Goal: Transaction & Acquisition: Purchase product/service

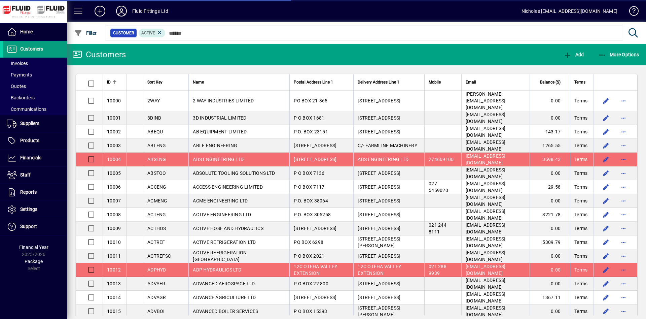
click at [46, 67] on span at bounding box center [35, 75] width 64 height 16
click at [45, 65] on span at bounding box center [35, 63] width 64 height 16
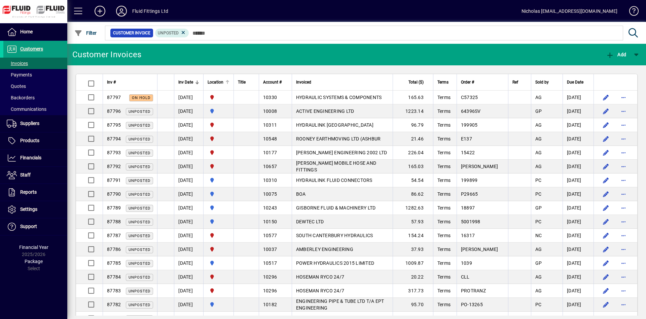
click at [229, 83] on div at bounding box center [227, 82] width 4 height 4
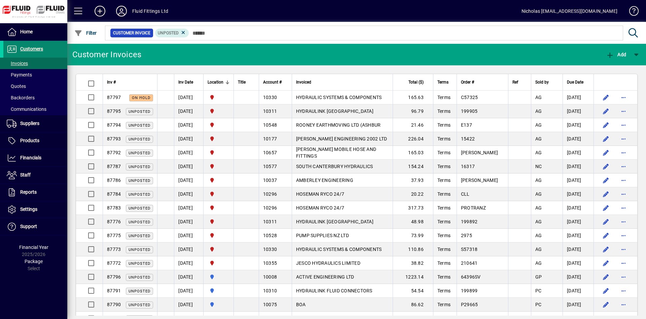
click at [59, 48] on span at bounding box center [35, 49] width 64 height 16
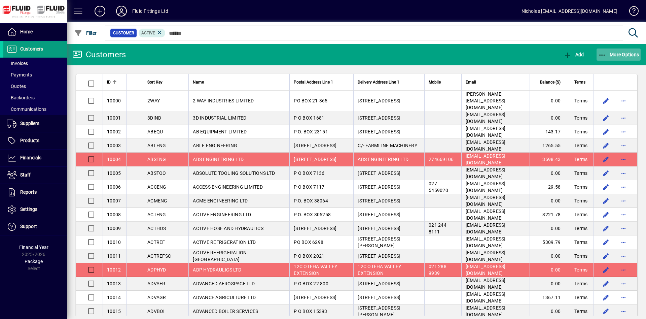
click at [616, 55] on span "More Options" at bounding box center [618, 54] width 41 height 5
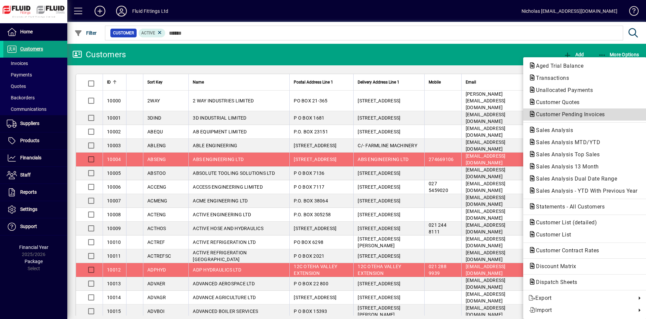
click at [594, 114] on span "Customer Pending Invoices" at bounding box center [568, 114] width 80 height 6
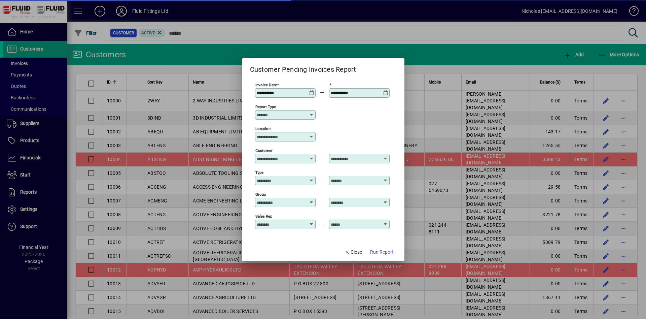
click at [283, 139] on input "Location" at bounding box center [283, 136] width 52 height 5
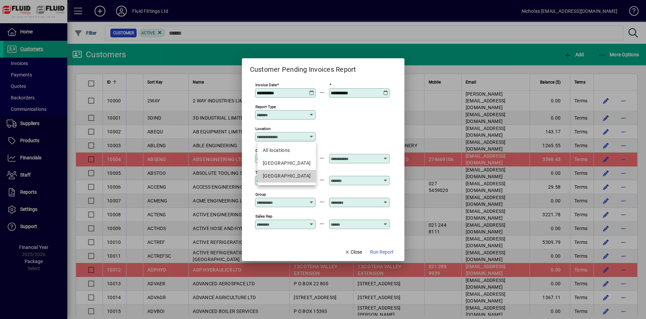
click at [292, 175] on div "[GEOGRAPHIC_DATA]" at bounding box center [287, 175] width 48 height 7
type input "**********"
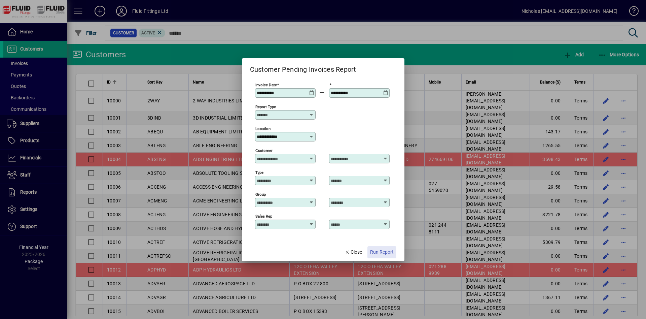
click at [379, 251] on span "Run Report" at bounding box center [382, 251] width 24 height 7
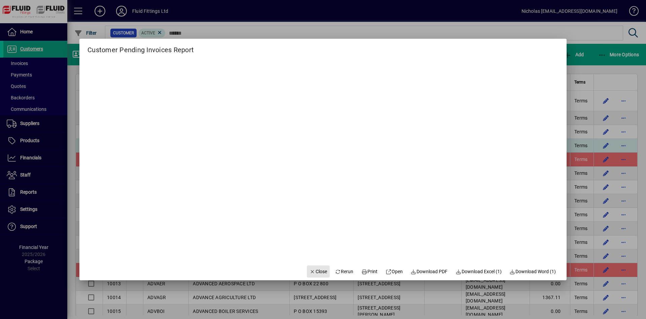
drag, startPoint x: 305, startPoint y: 270, endPoint x: 190, endPoint y: 143, distance: 171.5
click at [309, 270] on icon "button" at bounding box center [312, 271] width 6 height 5
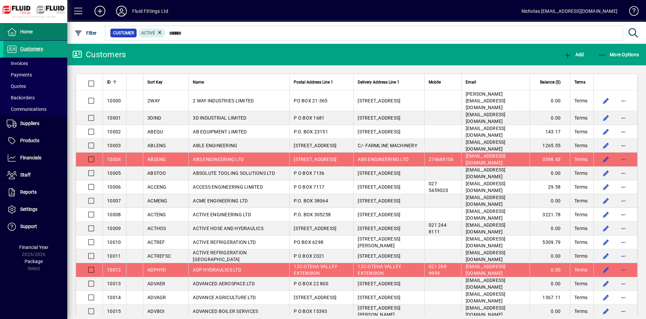
click at [36, 36] on span at bounding box center [35, 32] width 64 height 16
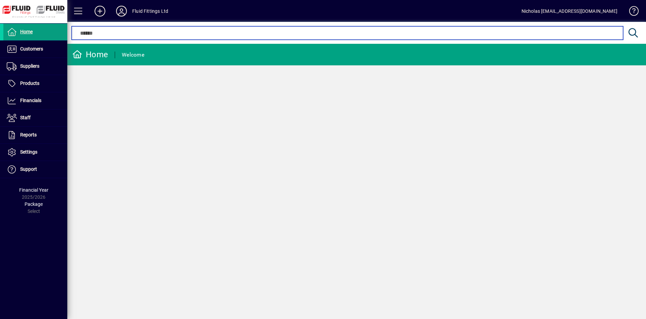
click at [180, 35] on input "text" at bounding box center [347, 33] width 541 height 8
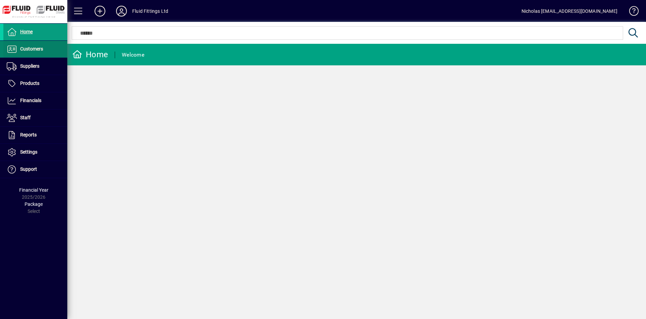
click at [34, 45] on span "Customers" at bounding box center [23, 49] width 40 height 8
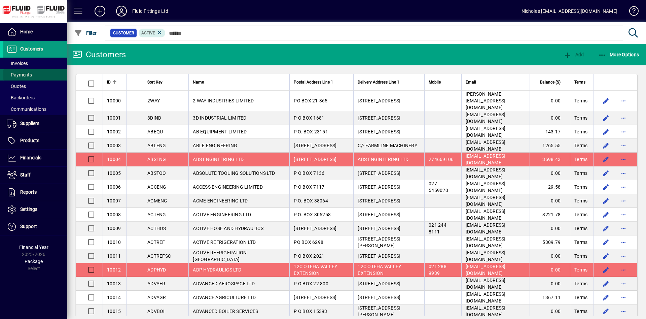
click at [35, 68] on span at bounding box center [35, 75] width 64 height 16
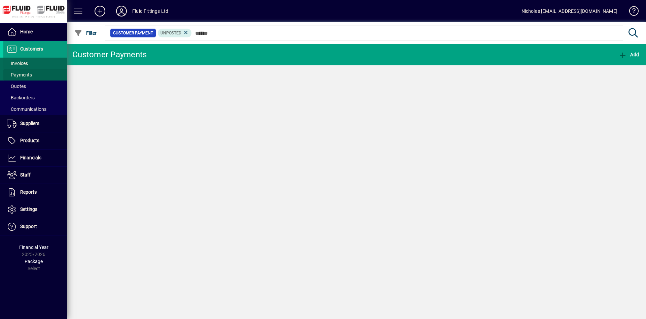
click at [37, 63] on span at bounding box center [35, 63] width 64 height 16
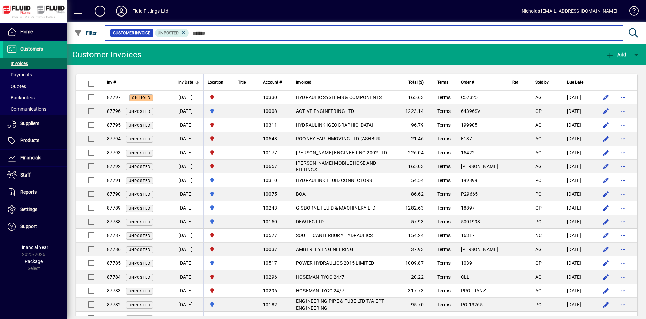
click at [240, 32] on input "text" at bounding box center [403, 32] width 429 height 9
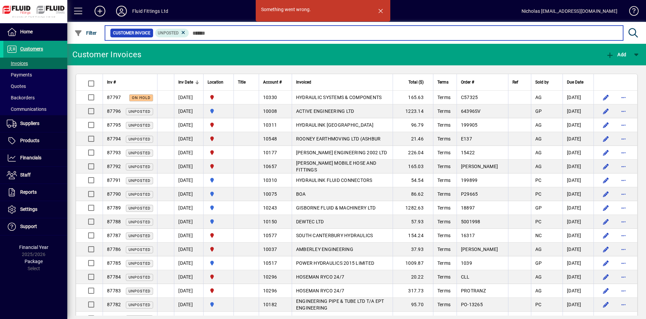
click at [245, 36] on input "text" at bounding box center [403, 32] width 429 height 9
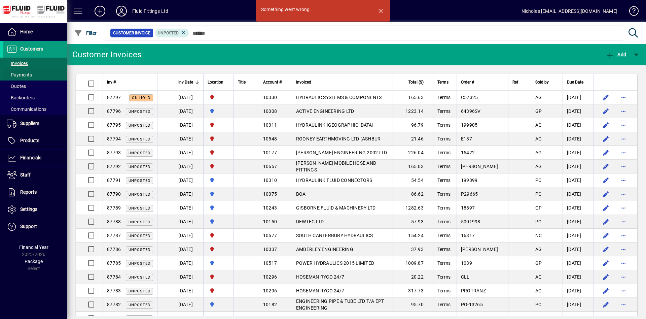
click at [26, 75] on span "Payments" at bounding box center [19, 74] width 25 height 5
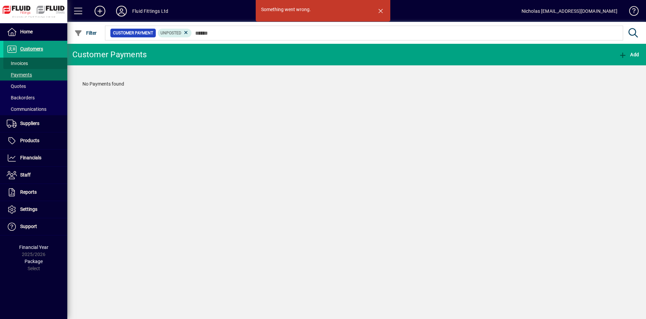
click at [37, 61] on span at bounding box center [35, 63] width 64 height 16
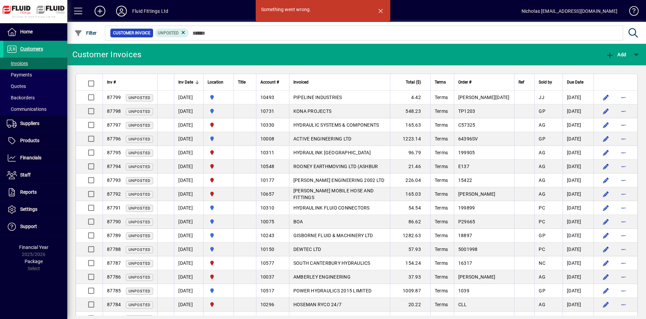
click at [382, 10] on span "button" at bounding box center [380, 11] width 16 height 16
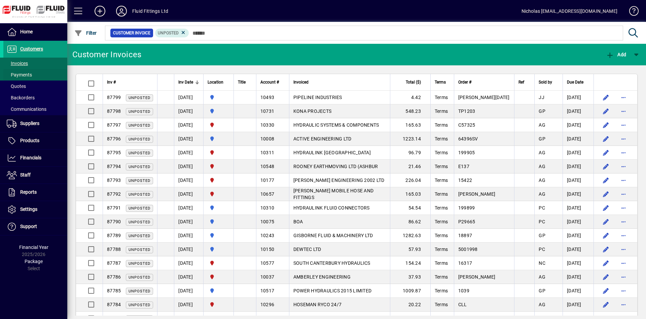
click at [37, 76] on span at bounding box center [35, 75] width 64 height 16
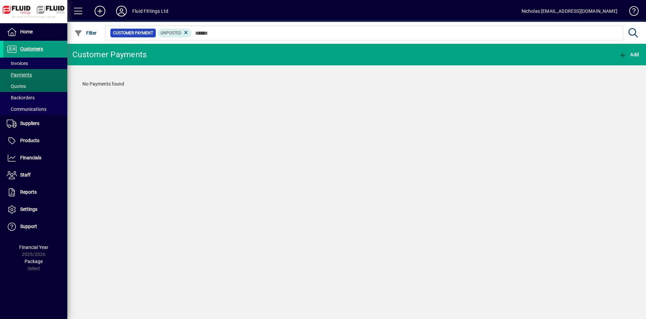
click at [36, 84] on span at bounding box center [35, 86] width 64 height 16
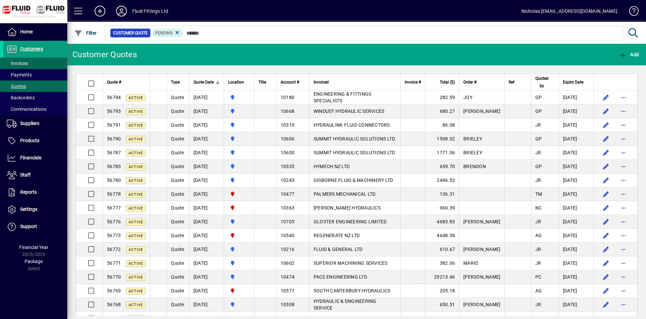
click at [32, 64] on span at bounding box center [35, 63] width 64 height 16
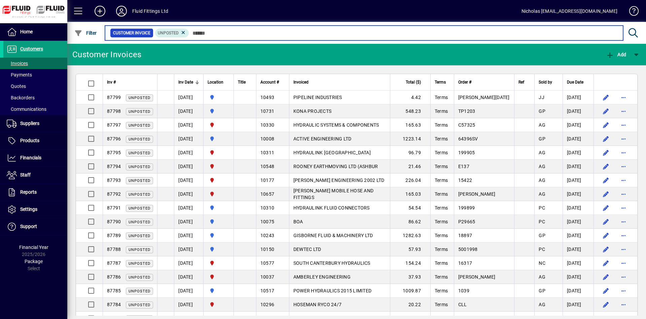
click at [275, 35] on input "text" at bounding box center [403, 32] width 429 height 9
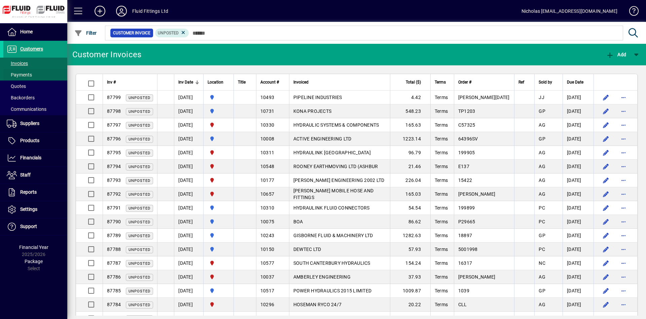
click at [28, 73] on span "Payments" at bounding box center [19, 74] width 25 height 5
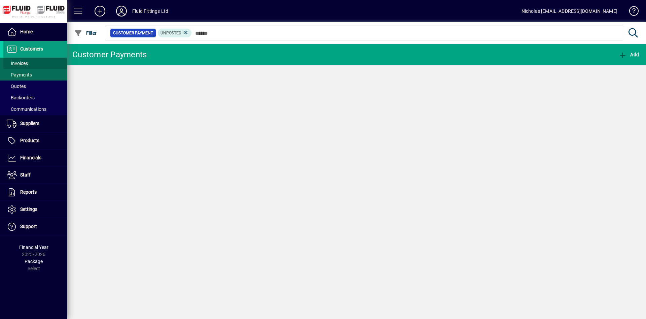
click at [37, 62] on span at bounding box center [35, 63] width 64 height 16
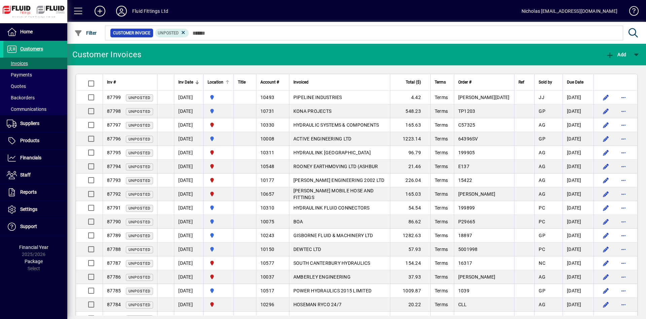
click at [229, 81] on div at bounding box center [227, 82] width 4 height 4
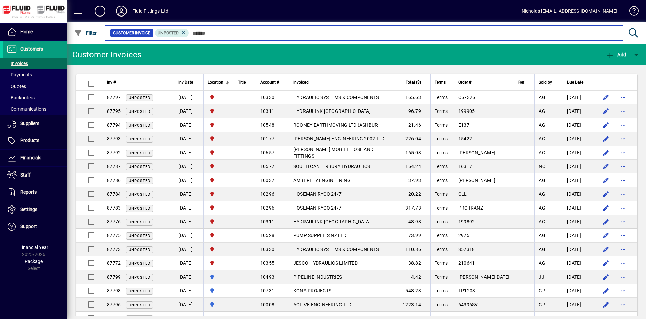
click at [338, 34] on input "text" at bounding box center [403, 32] width 429 height 9
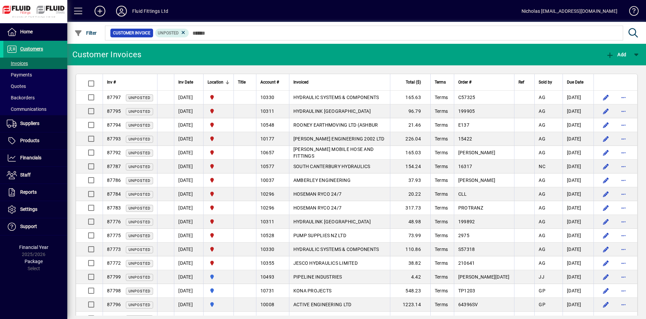
click at [48, 50] on span at bounding box center [35, 49] width 64 height 16
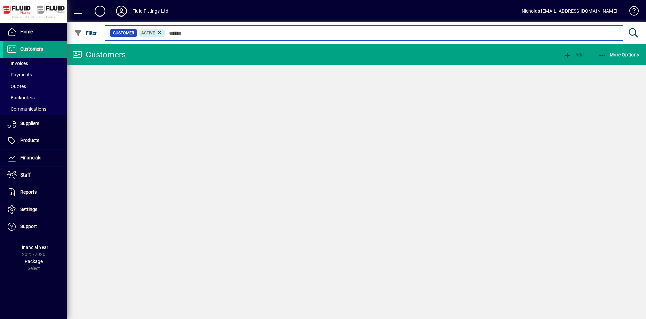
click at [212, 32] on input "text" at bounding box center [391, 32] width 452 height 9
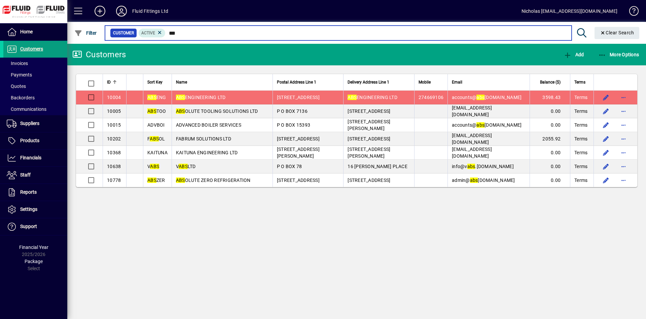
type input "***"
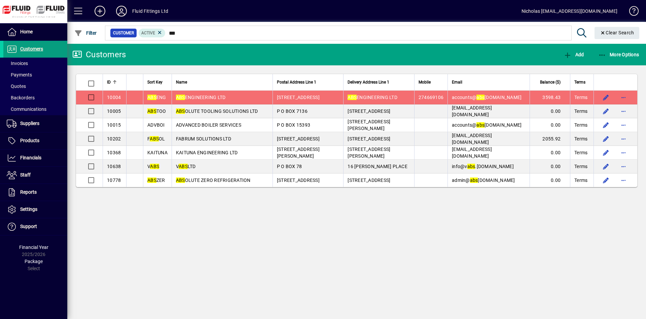
click at [258, 95] on td "ABS ENGINEERING LTD" at bounding box center [222, 97] width 101 height 14
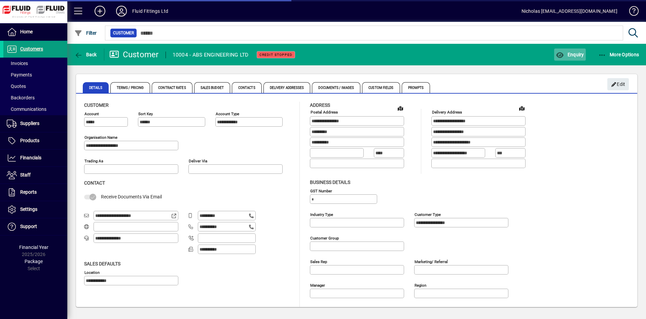
click at [559, 56] on icon "button" at bounding box center [560, 55] width 8 height 7
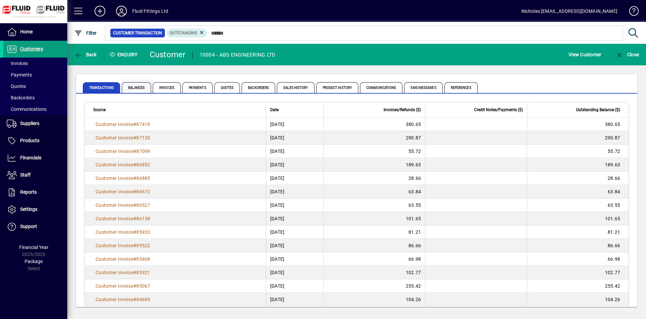
click at [132, 88] on span "Balances" at bounding box center [136, 87] width 29 height 11
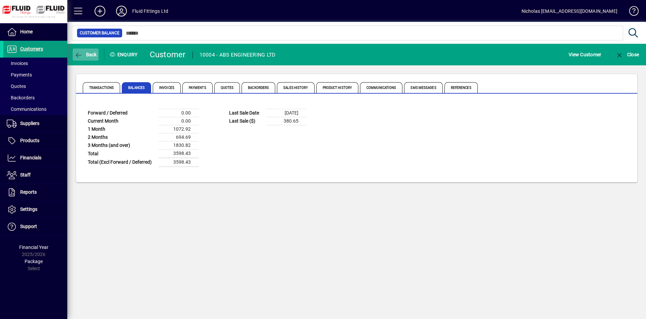
click at [83, 53] on span "Back" at bounding box center [85, 54] width 23 height 5
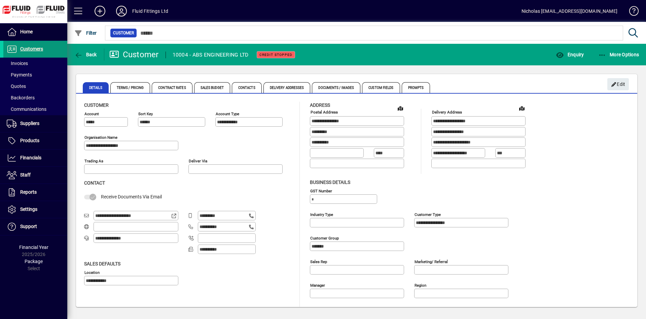
type input "**********"
click at [57, 47] on span at bounding box center [35, 49] width 64 height 16
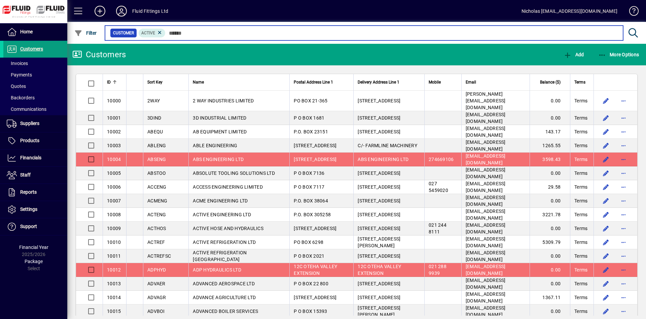
click at [195, 33] on input "text" at bounding box center [391, 32] width 452 height 9
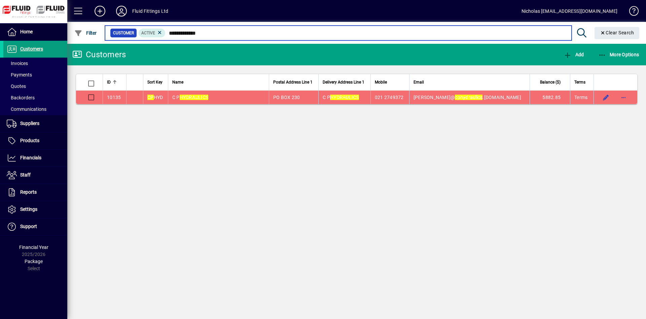
type input "**********"
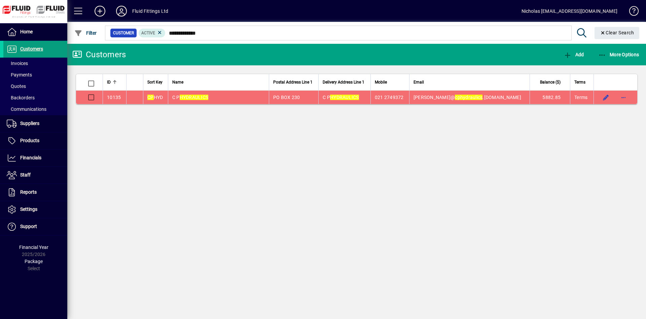
click at [251, 94] on td "C P HYDRAULICS" at bounding box center [218, 96] width 101 height 13
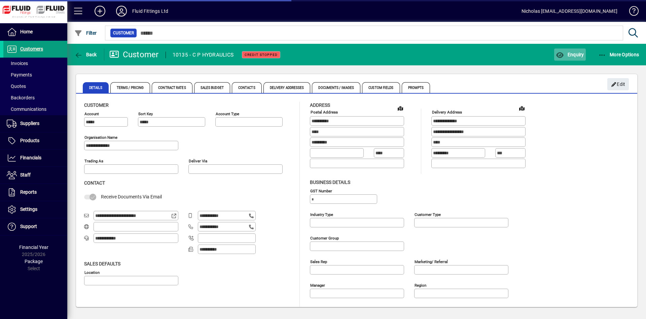
type input "**********"
type input "*******"
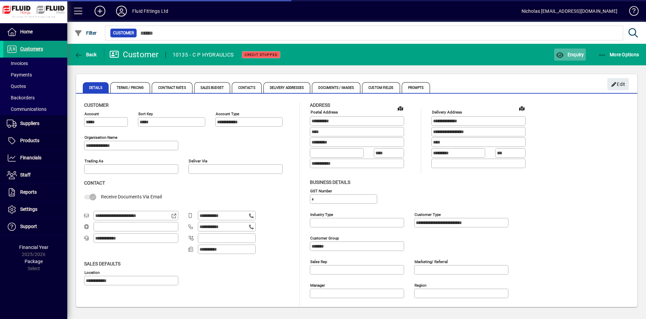
type input "**********"
click at [558, 54] on icon "button" at bounding box center [560, 55] width 8 height 7
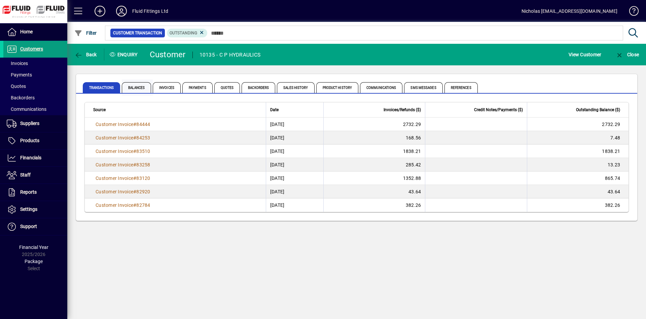
click at [148, 87] on span "Balances" at bounding box center [136, 87] width 29 height 11
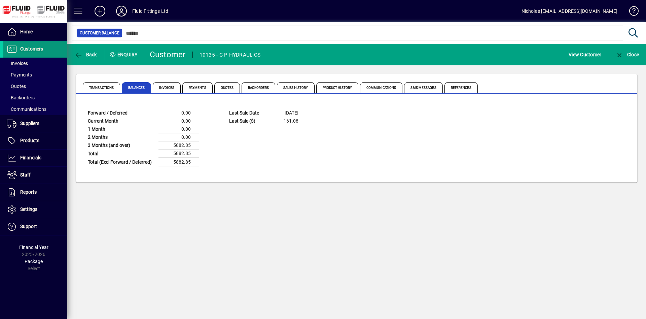
click at [56, 52] on span at bounding box center [35, 49] width 64 height 16
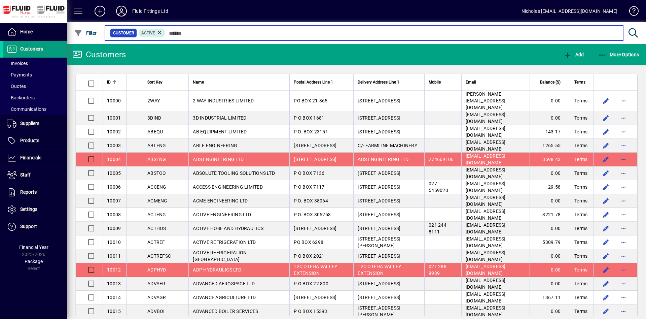
drag, startPoint x: 321, startPoint y: 31, endPoint x: 327, endPoint y: 31, distance: 6.7
click at [321, 31] on input "text" at bounding box center [391, 32] width 452 height 9
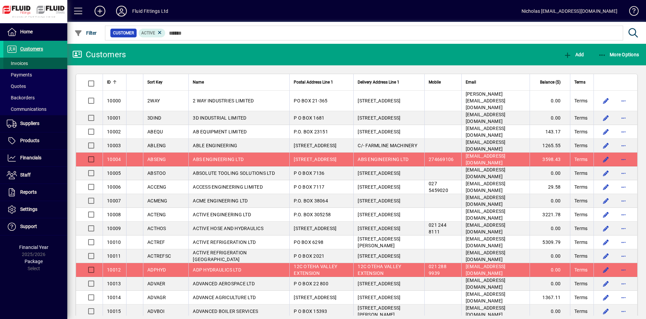
click at [48, 64] on span at bounding box center [35, 63] width 64 height 16
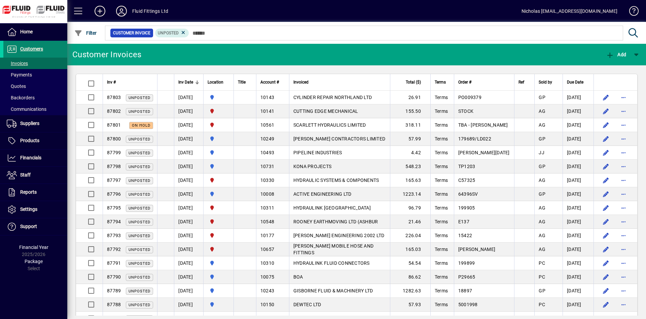
drag, startPoint x: 51, startPoint y: 51, endPoint x: 64, endPoint y: 51, distance: 12.8
click at [51, 51] on span at bounding box center [35, 49] width 64 height 16
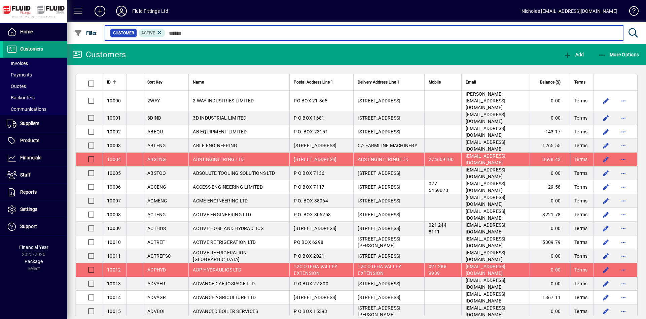
click at [221, 34] on input "text" at bounding box center [391, 32] width 452 height 9
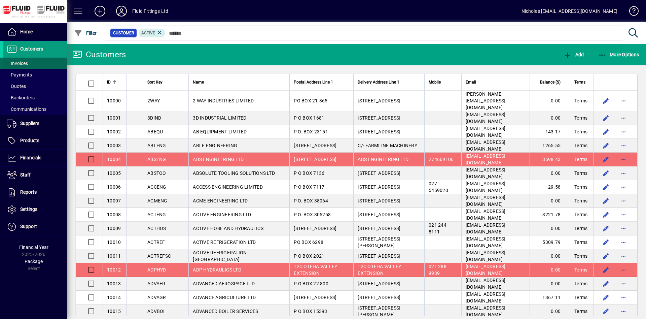
click at [40, 63] on span at bounding box center [35, 63] width 64 height 16
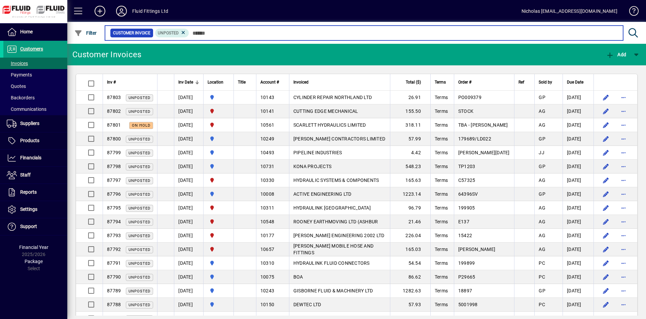
click at [265, 32] on input "text" at bounding box center [403, 32] width 429 height 9
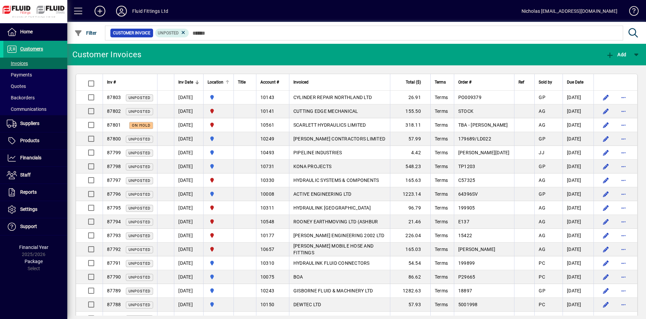
click at [229, 81] on div at bounding box center [227, 82] width 4 height 4
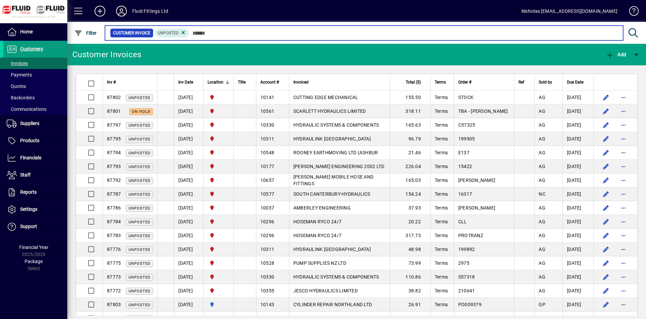
click at [265, 34] on input "text" at bounding box center [403, 32] width 429 height 9
click at [214, 34] on input "text" at bounding box center [403, 32] width 429 height 9
click at [436, 33] on input "text" at bounding box center [403, 32] width 429 height 9
click at [231, 33] on input "text" at bounding box center [403, 32] width 429 height 9
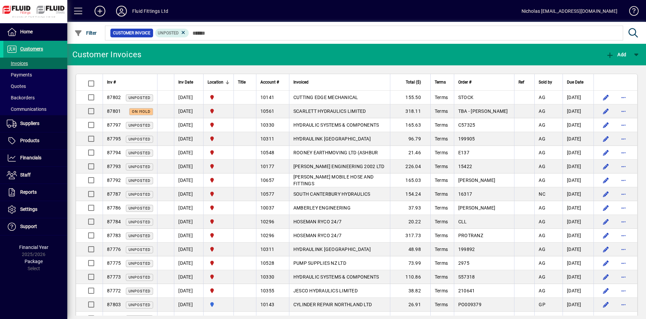
click at [228, 82] on div at bounding box center [227, 81] width 1 height 3
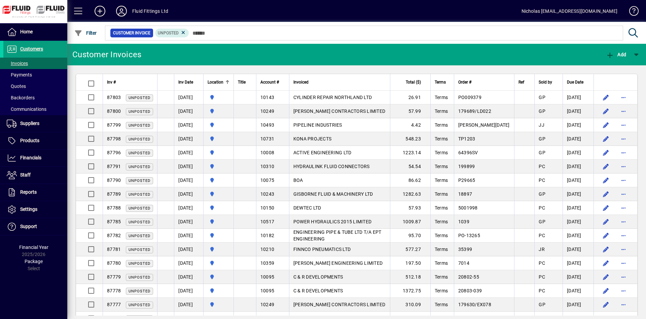
click at [229, 82] on div at bounding box center [227, 82] width 4 height 4
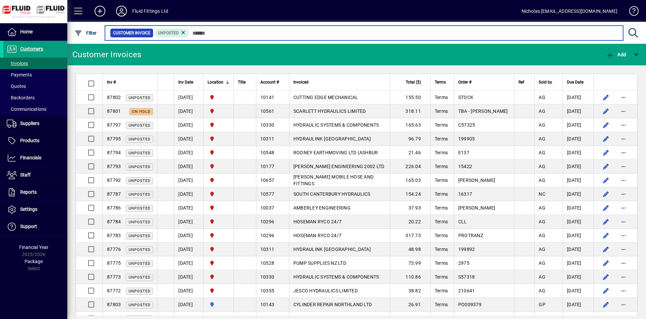
click at [241, 32] on input "text" at bounding box center [403, 32] width 429 height 9
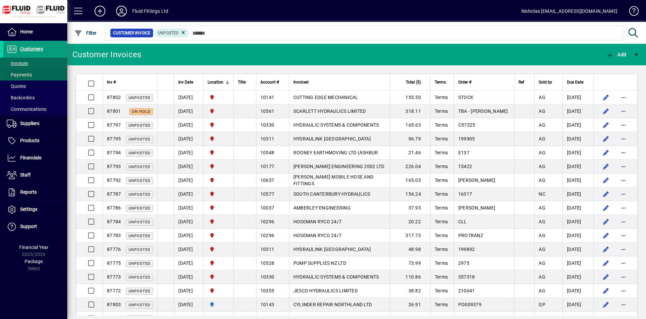
click at [35, 75] on span at bounding box center [35, 75] width 64 height 16
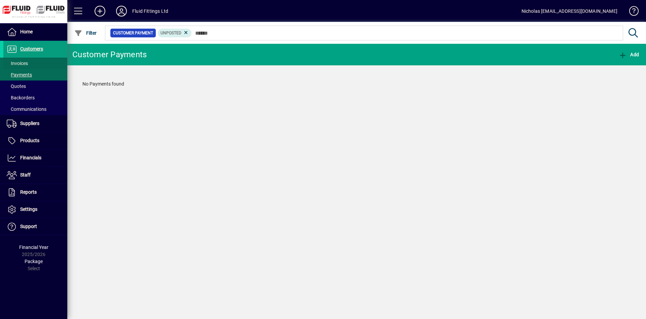
click at [36, 62] on span at bounding box center [35, 63] width 64 height 16
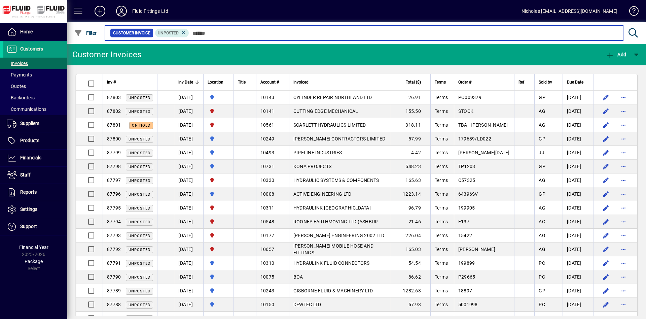
click at [221, 30] on input "text" at bounding box center [403, 32] width 429 height 9
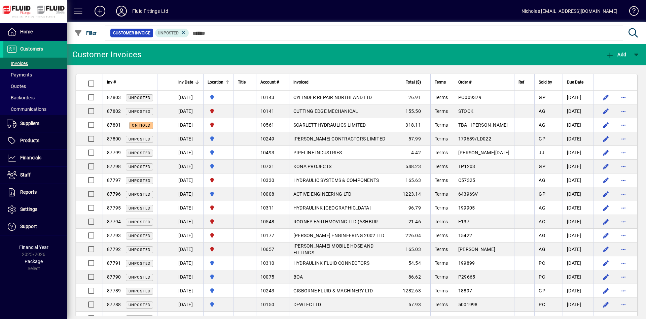
click at [229, 82] on div at bounding box center [227, 82] width 4 height 4
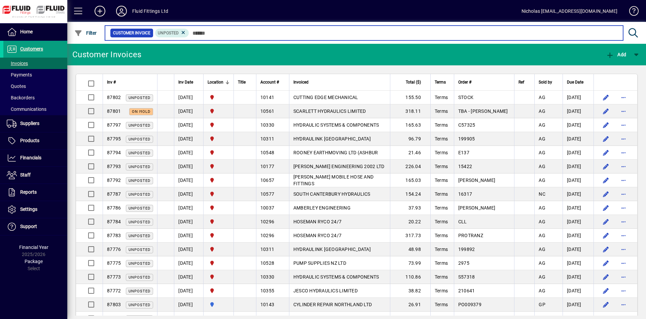
click at [284, 32] on input "text" at bounding box center [403, 32] width 429 height 9
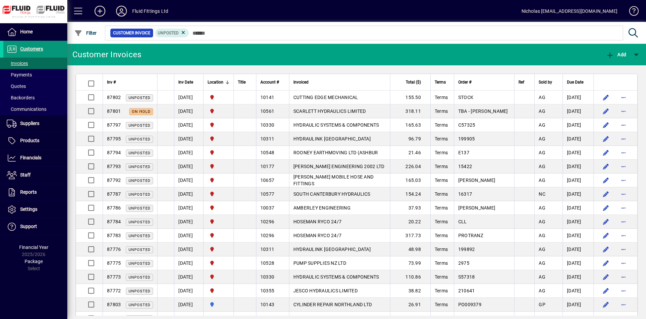
click at [52, 46] on span at bounding box center [35, 49] width 64 height 16
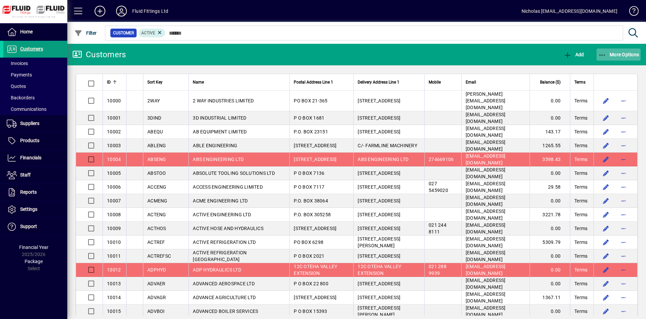
click at [615, 54] on span "More Options" at bounding box center [618, 54] width 41 height 5
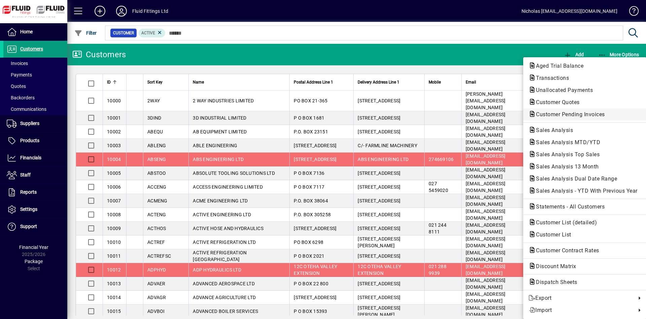
click at [597, 112] on span "Customer Pending Invoices" at bounding box center [568, 114] width 80 height 6
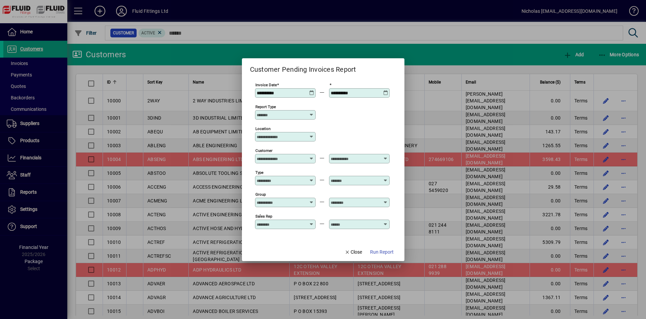
click at [282, 136] on input "Location" at bounding box center [283, 136] width 52 height 5
click at [287, 177] on div "[GEOGRAPHIC_DATA]" at bounding box center [287, 175] width 48 height 7
type input "**********"
click at [383, 253] on span "Run Report" at bounding box center [382, 251] width 24 height 7
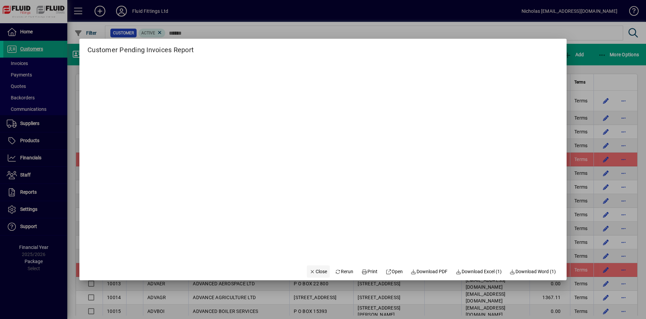
click at [313, 269] on span "Close" at bounding box center [317, 271] width 17 height 7
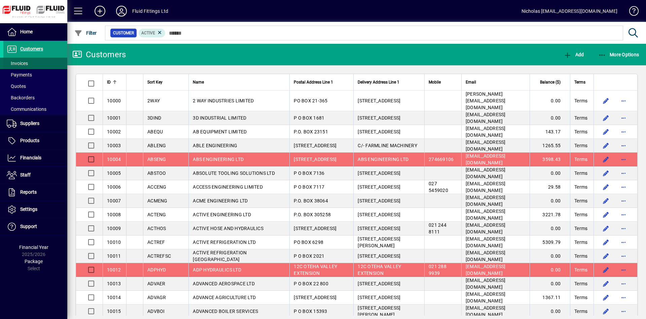
click at [38, 60] on span at bounding box center [35, 63] width 64 height 16
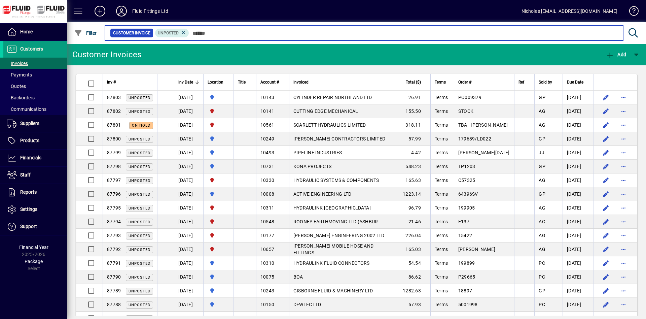
click at [221, 33] on input "text" at bounding box center [403, 32] width 429 height 9
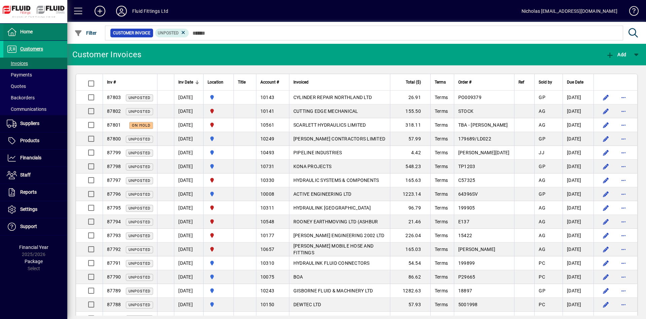
click at [49, 30] on span at bounding box center [35, 32] width 64 height 16
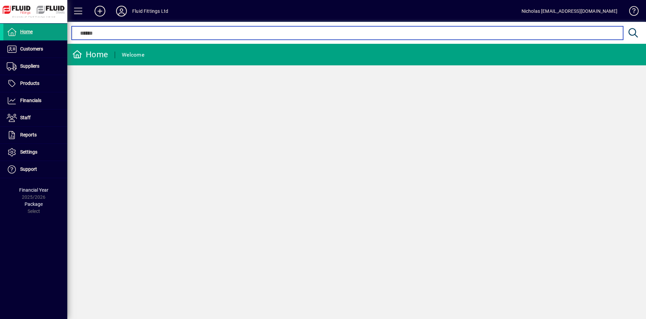
click at [179, 34] on input "text" at bounding box center [347, 33] width 541 height 8
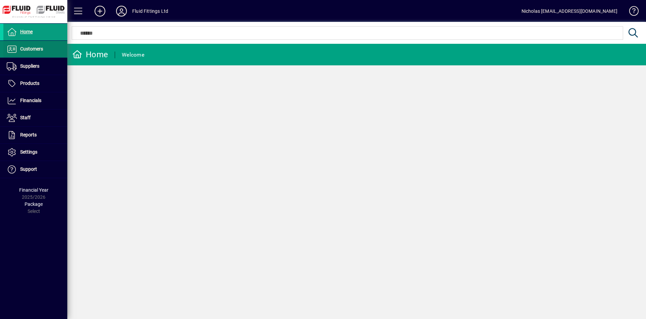
click at [42, 53] on span "Customers" at bounding box center [23, 49] width 40 height 8
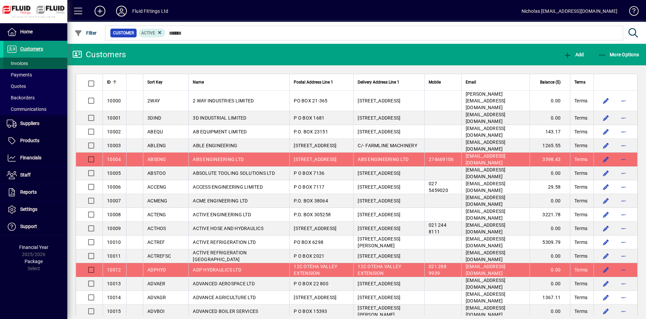
click at [39, 61] on span at bounding box center [35, 63] width 64 height 16
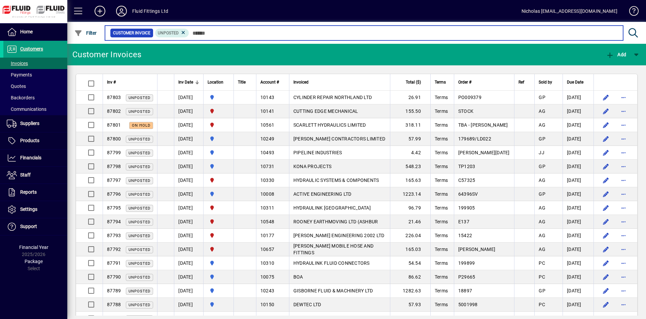
click at [225, 33] on input "text" at bounding box center [403, 32] width 429 height 9
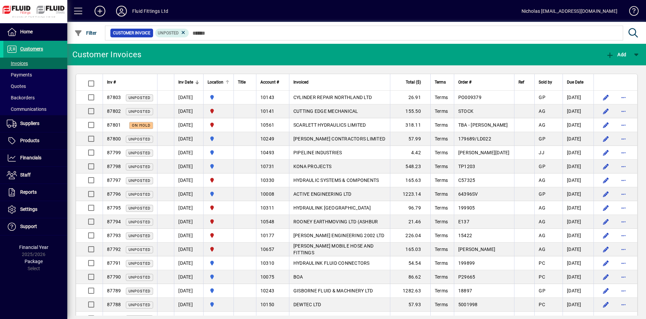
click at [228, 81] on div at bounding box center [227, 81] width 1 height 3
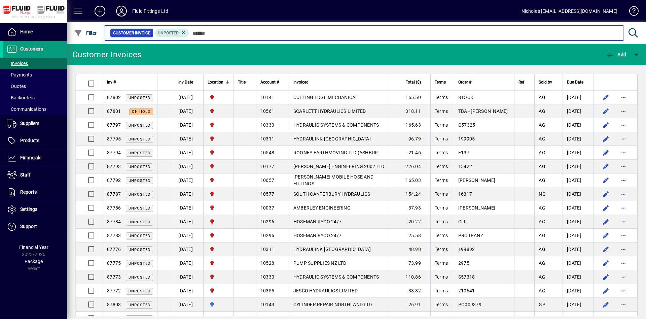
click at [264, 34] on input "text" at bounding box center [403, 32] width 429 height 9
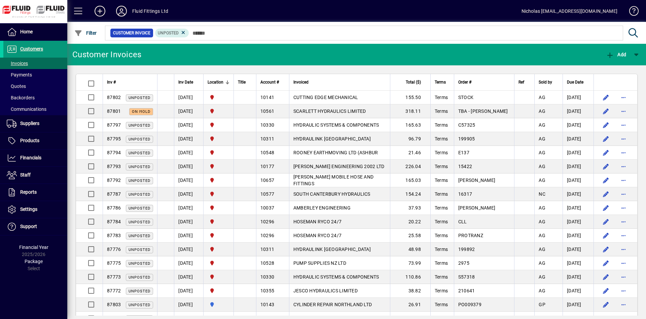
click at [59, 54] on span at bounding box center [35, 49] width 64 height 16
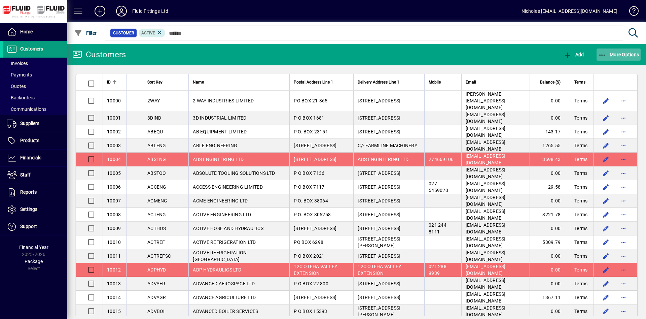
click at [624, 51] on span "button" at bounding box center [618, 54] width 44 height 16
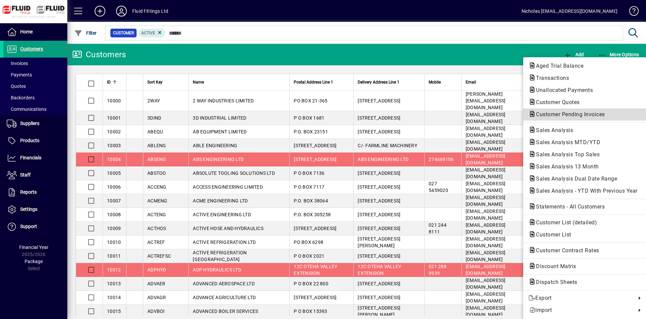
click at [597, 116] on span "Customer Pending Invoices" at bounding box center [568, 114] width 80 height 6
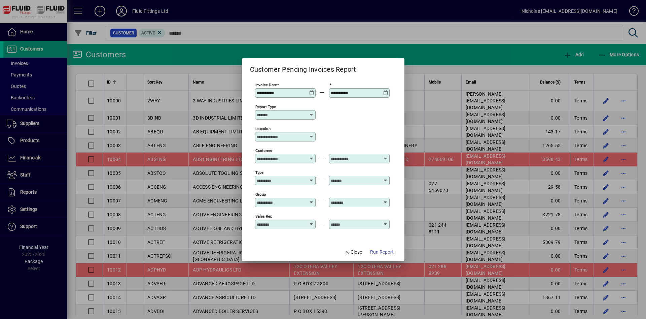
click at [282, 139] on div "Location" at bounding box center [285, 136] width 61 height 9
click at [296, 176] on div "[GEOGRAPHIC_DATA]" at bounding box center [287, 175] width 48 height 7
type input "**********"
click at [383, 252] on span "Run Report" at bounding box center [382, 251] width 24 height 7
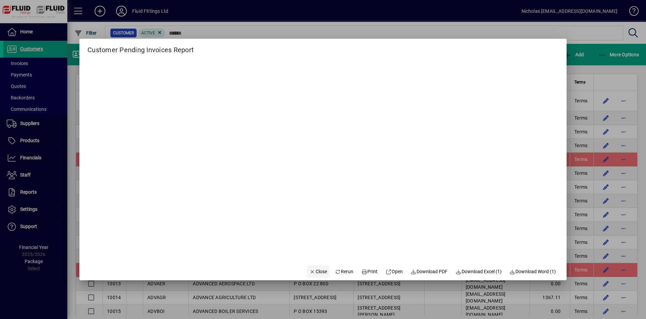
click at [313, 269] on span "Close" at bounding box center [317, 271] width 17 height 7
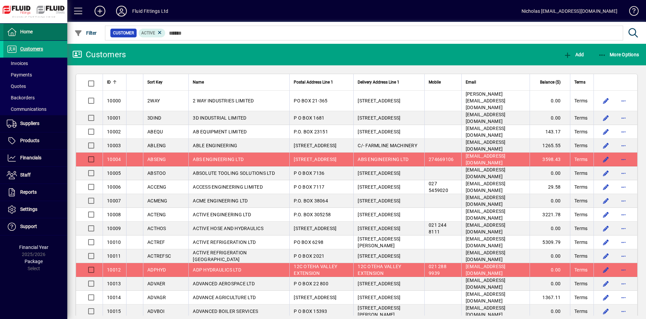
click at [40, 38] on span at bounding box center [35, 32] width 64 height 16
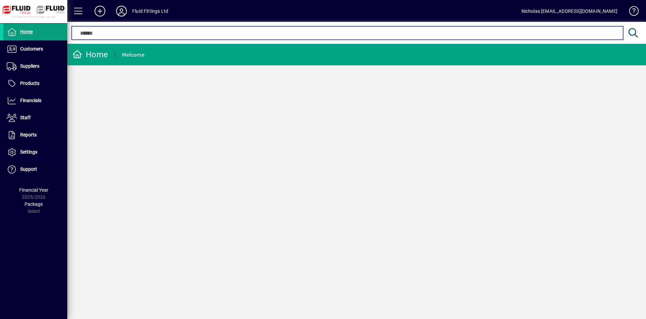
click at [89, 32] on input "text" at bounding box center [347, 33] width 541 height 8
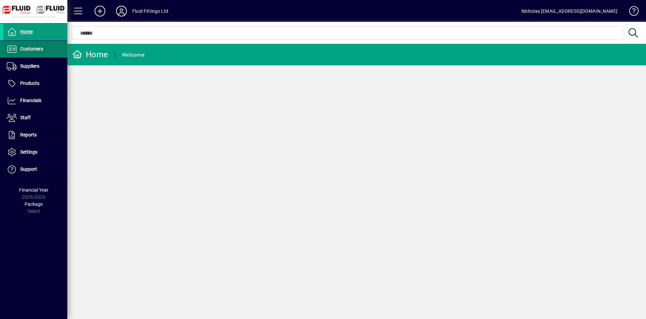
drag, startPoint x: 40, startPoint y: 48, endPoint x: 49, endPoint y: 55, distance: 11.2
click at [40, 47] on span "Customers" at bounding box center [31, 48] width 23 height 5
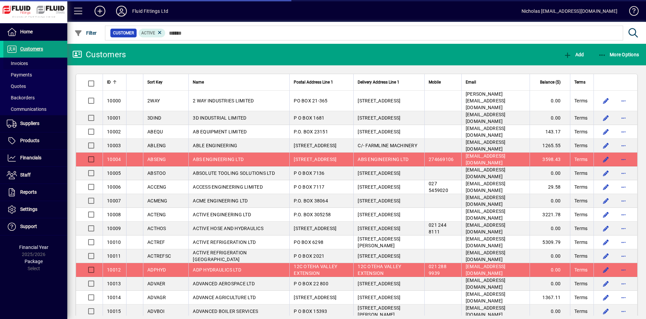
click at [47, 64] on span at bounding box center [35, 63] width 64 height 16
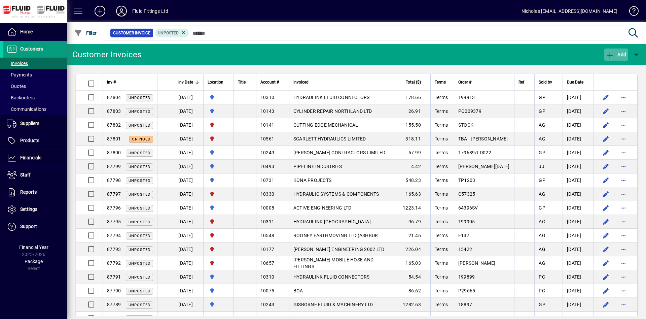
click at [614, 52] on span "Add" at bounding box center [616, 54] width 20 height 5
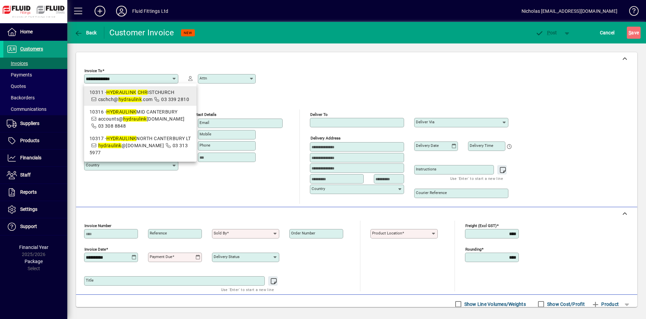
click at [148, 98] on span "cschch@ hydraulink .com" at bounding box center [125, 99] width 54 height 5
type input "**********"
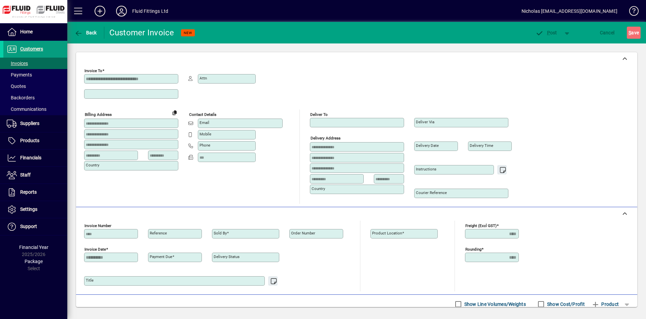
type input "**********"
type input "********"
type input "**********"
type input "****"
type input "**********"
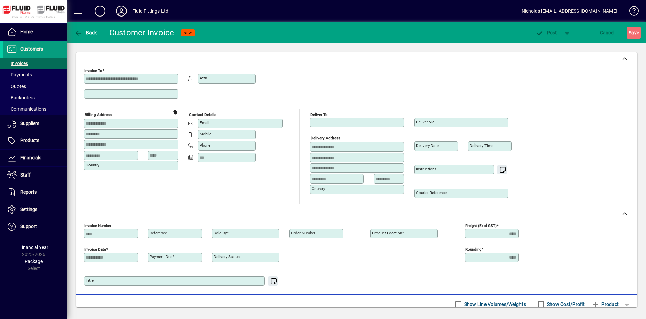
type input "**********"
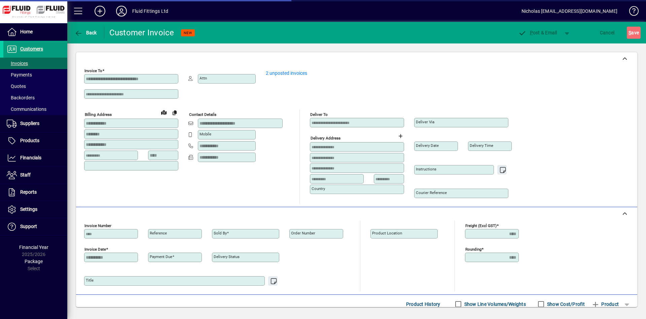
type input "**********"
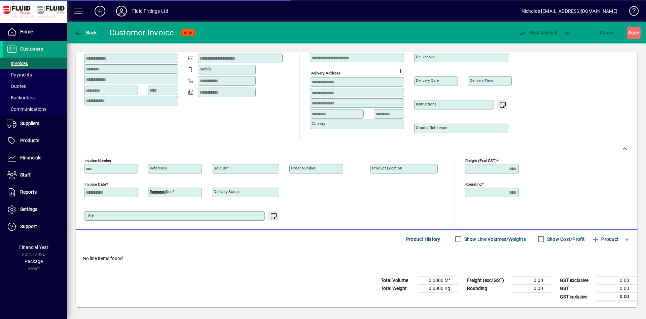
type input "**********"
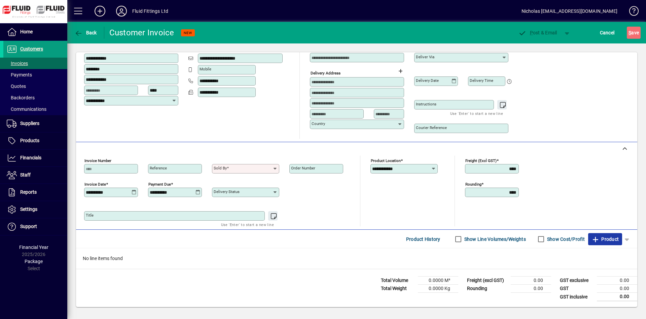
click at [596, 240] on icon "button" at bounding box center [595, 239] width 8 height 7
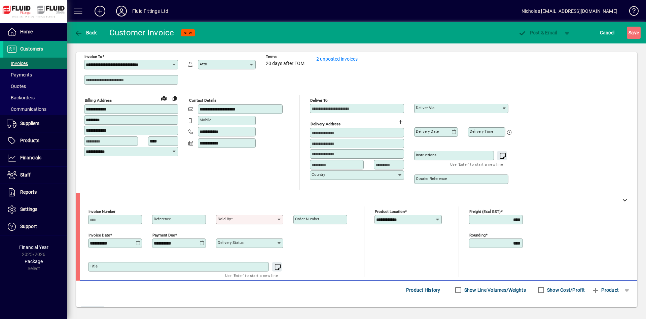
scroll to position [0, 0]
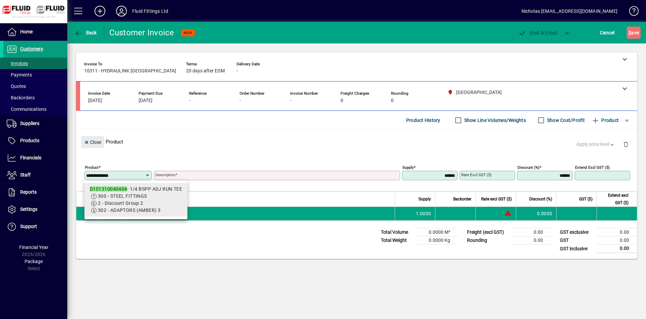
click at [151, 201] on span "2 - Discount Group 2" at bounding box center [136, 202] width 92 height 7
type input "**********"
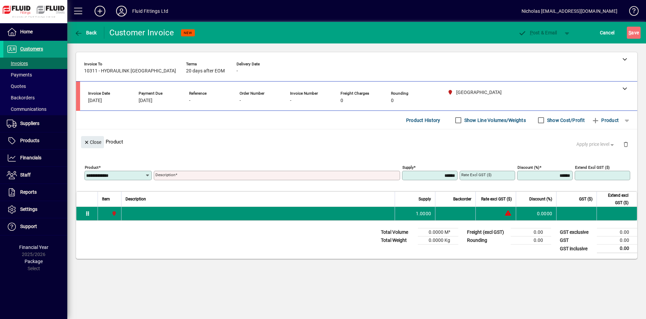
type input "**********"
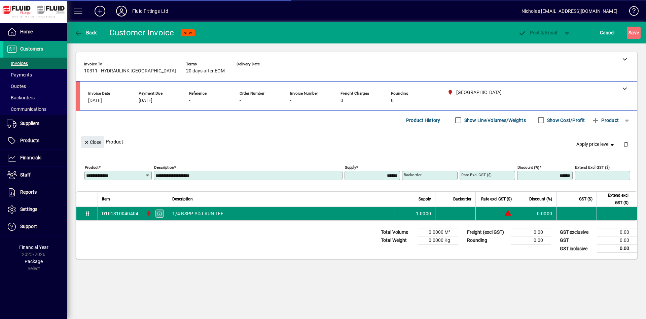
type input "********"
type input "*******"
type input "*****"
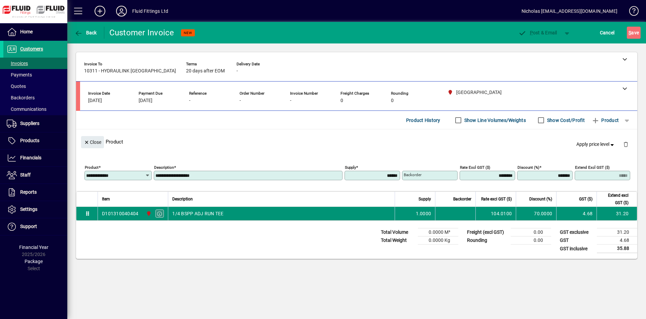
click at [160, 212] on icon "button" at bounding box center [160, 213] width 6 height 5
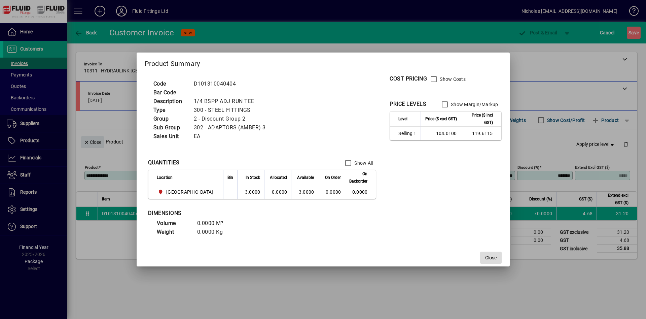
click at [485, 255] on span "Close" at bounding box center [490, 257] width 11 height 7
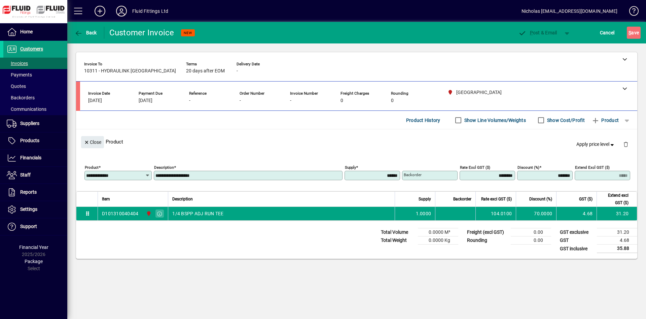
click at [123, 175] on input "**********" at bounding box center [115, 175] width 59 height 5
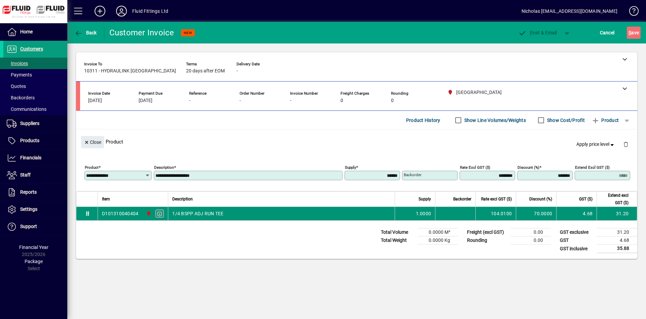
click at [161, 211] on span "button" at bounding box center [160, 213] width 6 height 7
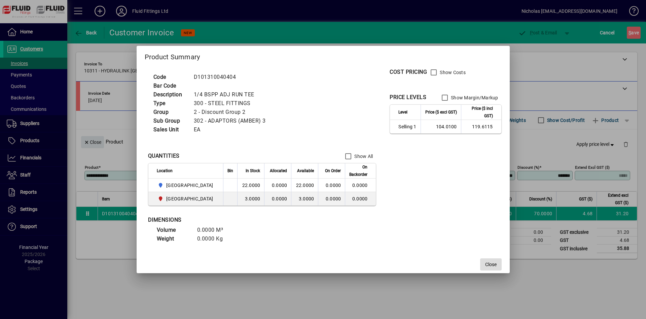
click at [495, 261] on span "button" at bounding box center [491, 264] width 22 height 16
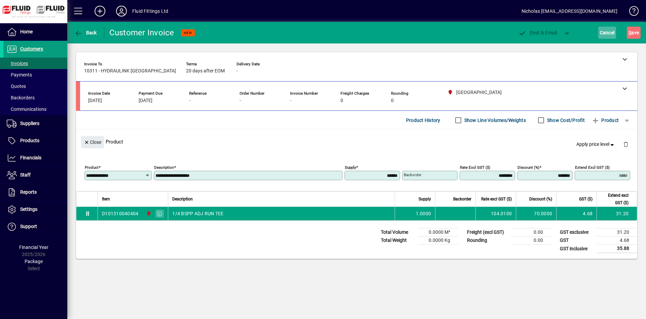
click at [602, 34] on span "Cancel" at bounding box center [607, 32] width 15 height 11
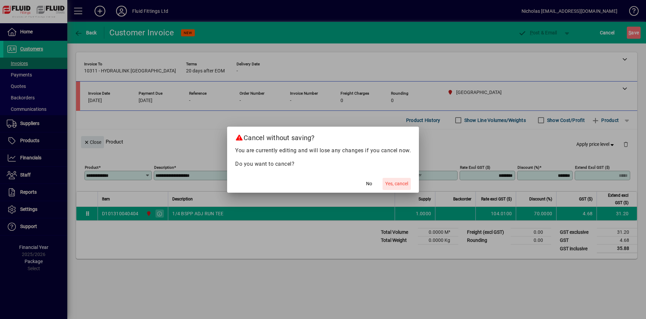
click at [400, 179] on span "button" at bounding box center [396, 184] width 28 height 16
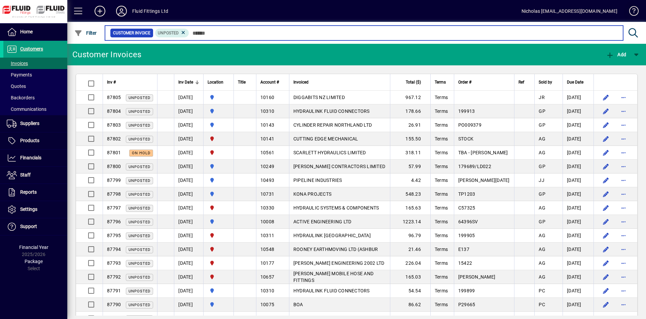
drag, startPoint x: 303, startPoint y: 30, endPoint x: 628, endPoint y: 10, distance: 325.2
click at [306, 29] on input "text" at bounding box center [403, 32] width 429 height 9
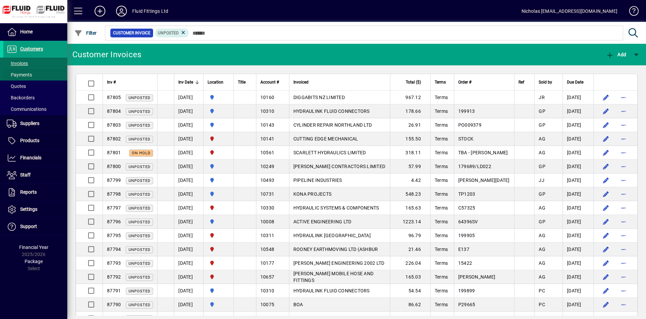
click at [47, 74] on span at bounding box center [35, 75] width 64 height 16
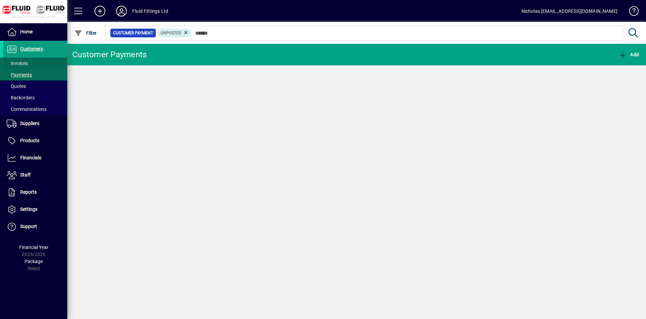
click at [43, 64] on span at bounding box center [35, 63] width 64 height 16
